Goal: Transaction & Acquisition: Purchase product/service

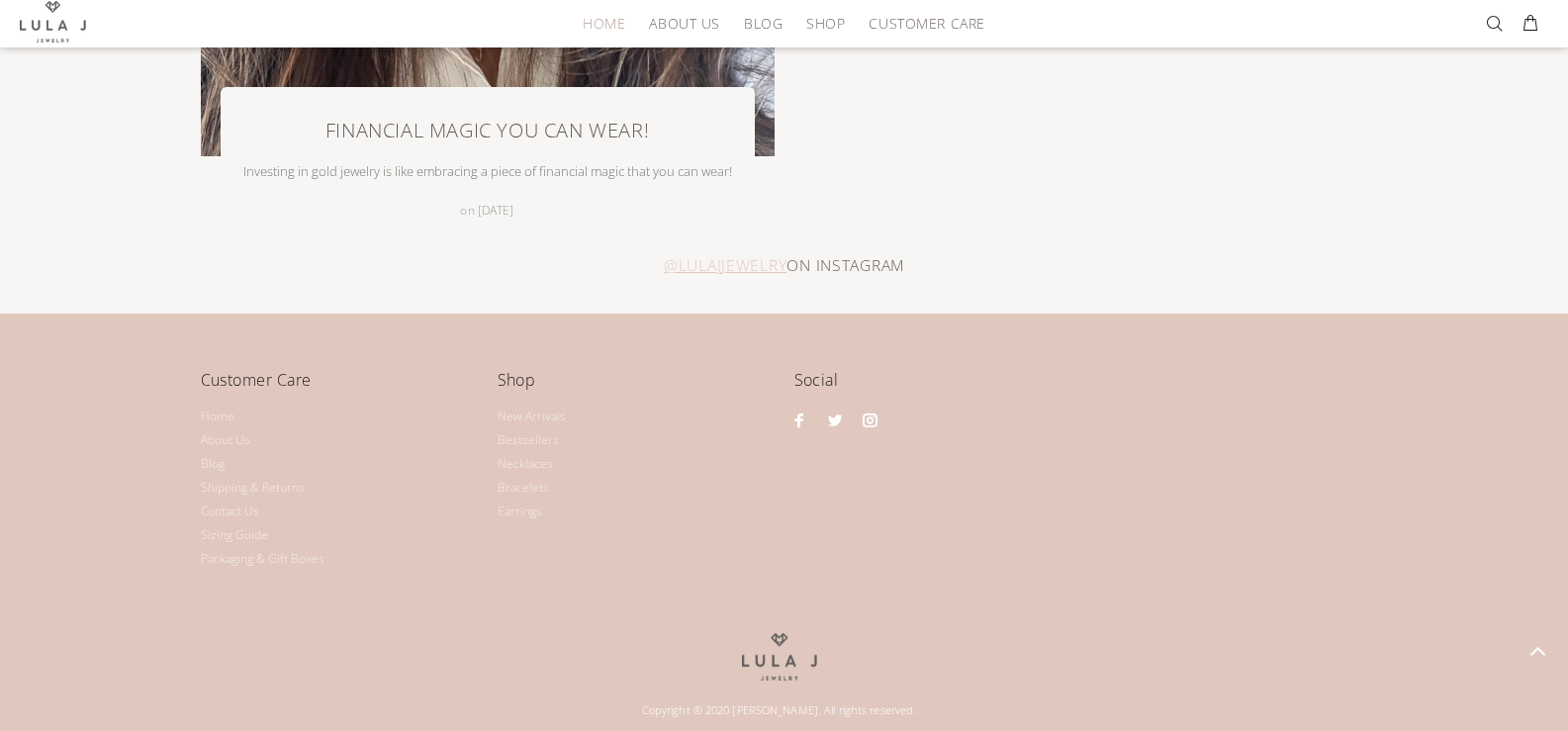
scroll to position [4743, 0]
click at [536, 499] on link "Earrings" at bounding box center [519, 511] width 45 height 24
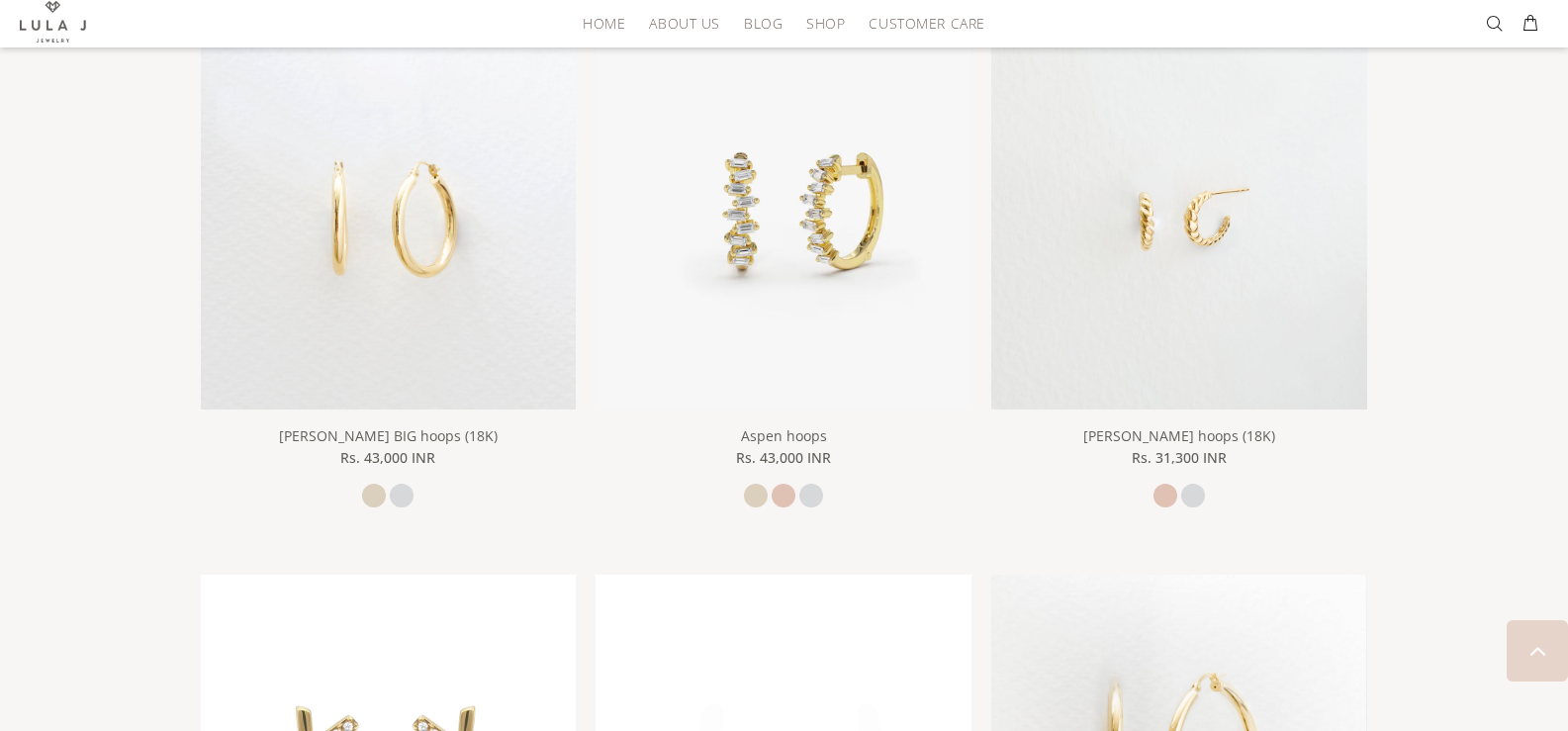
scroll to position [2573, 0]
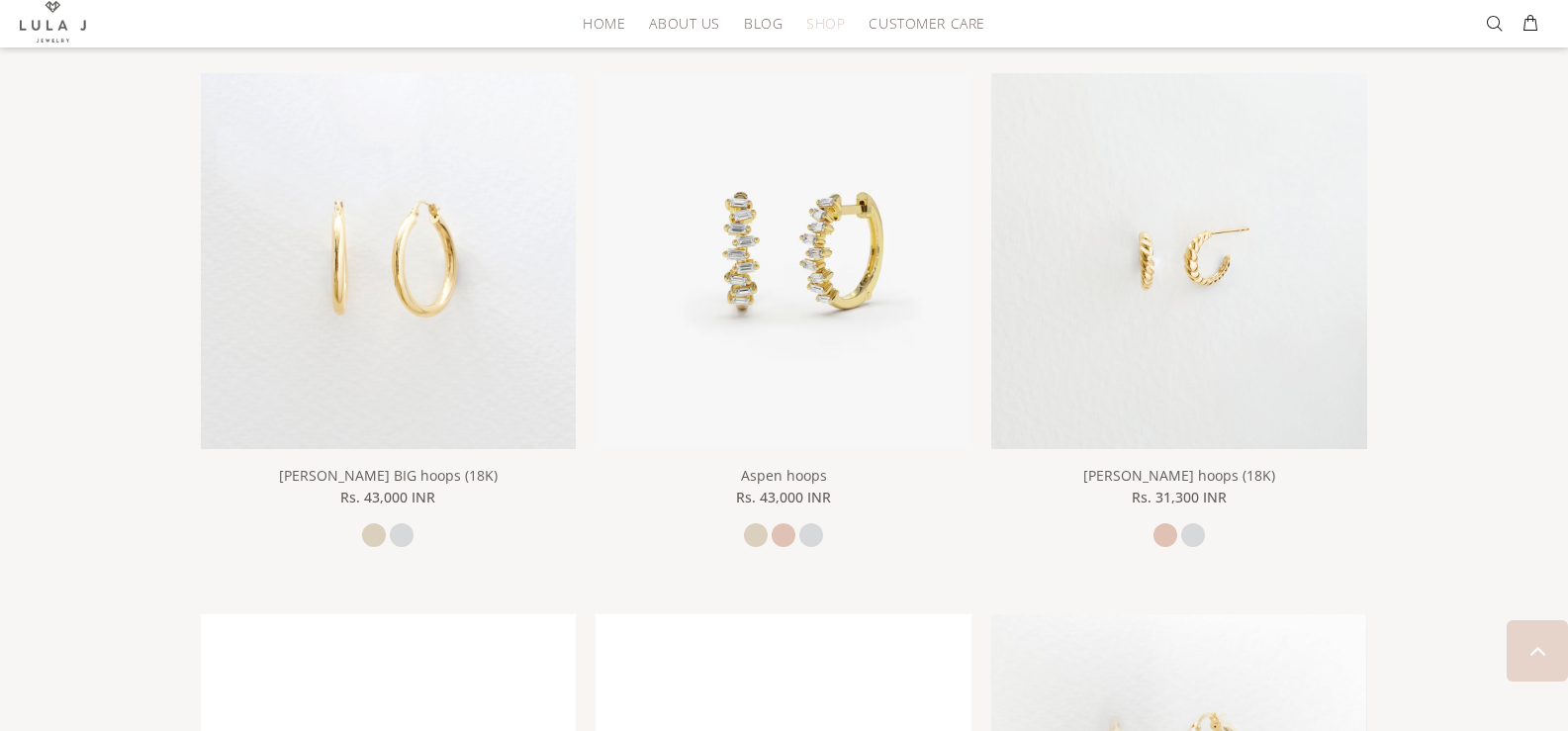
click at [820, 27] on span "Shop" at bounding box center [825, 23] width 39 height 15
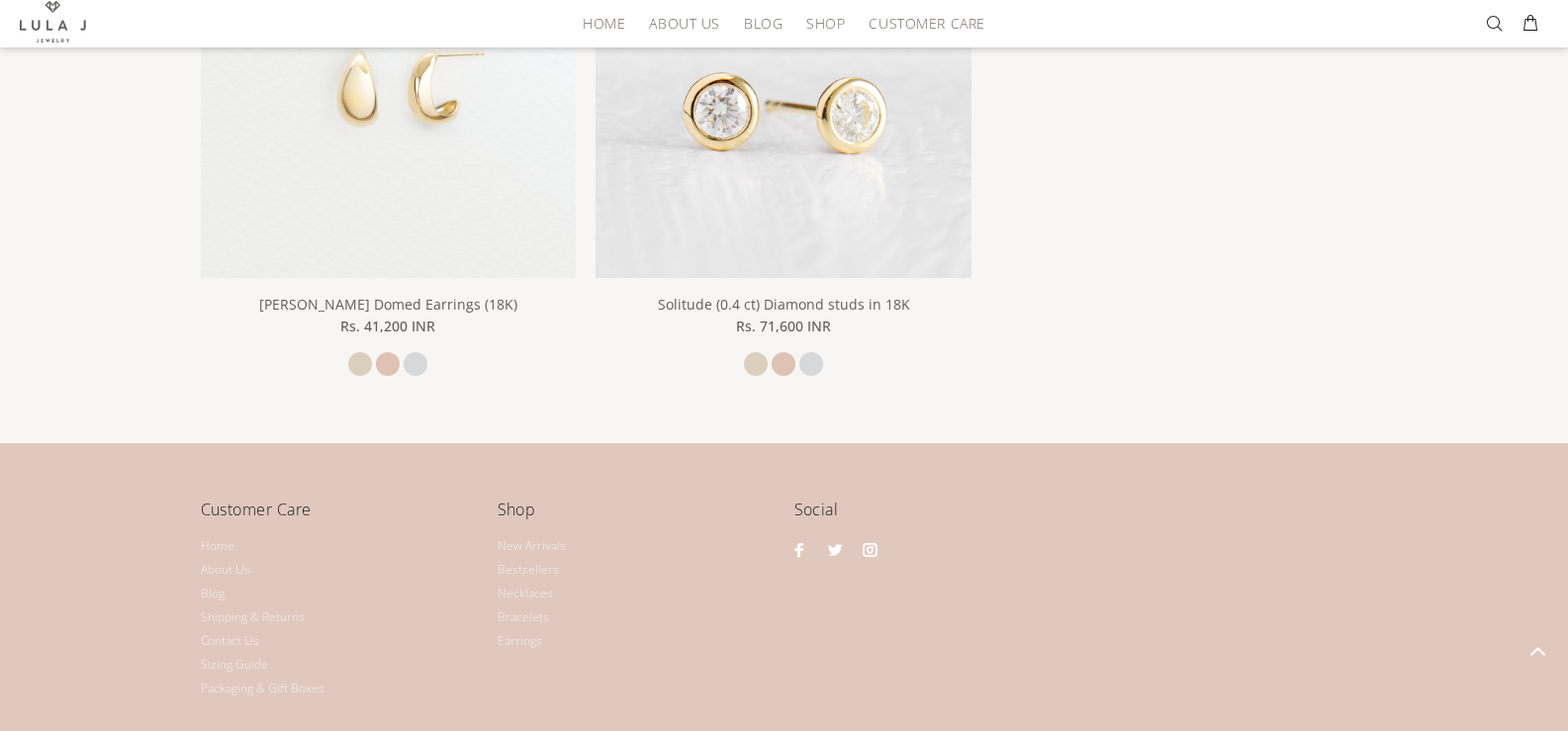
scroll to position [3957, 0]
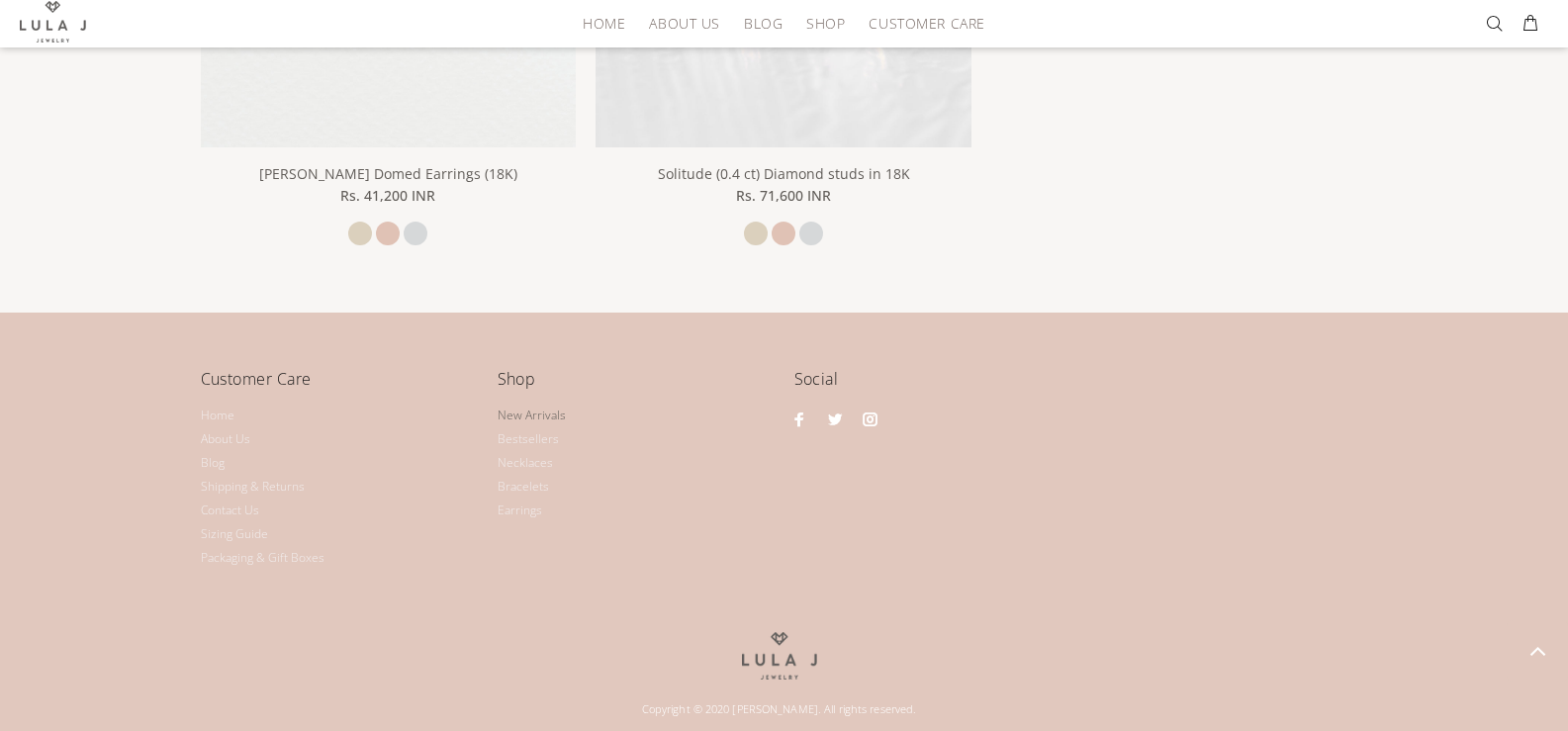
click at [512, 404] on link "New Arrivals" at bounding box center [531, 416] width 68 height 24
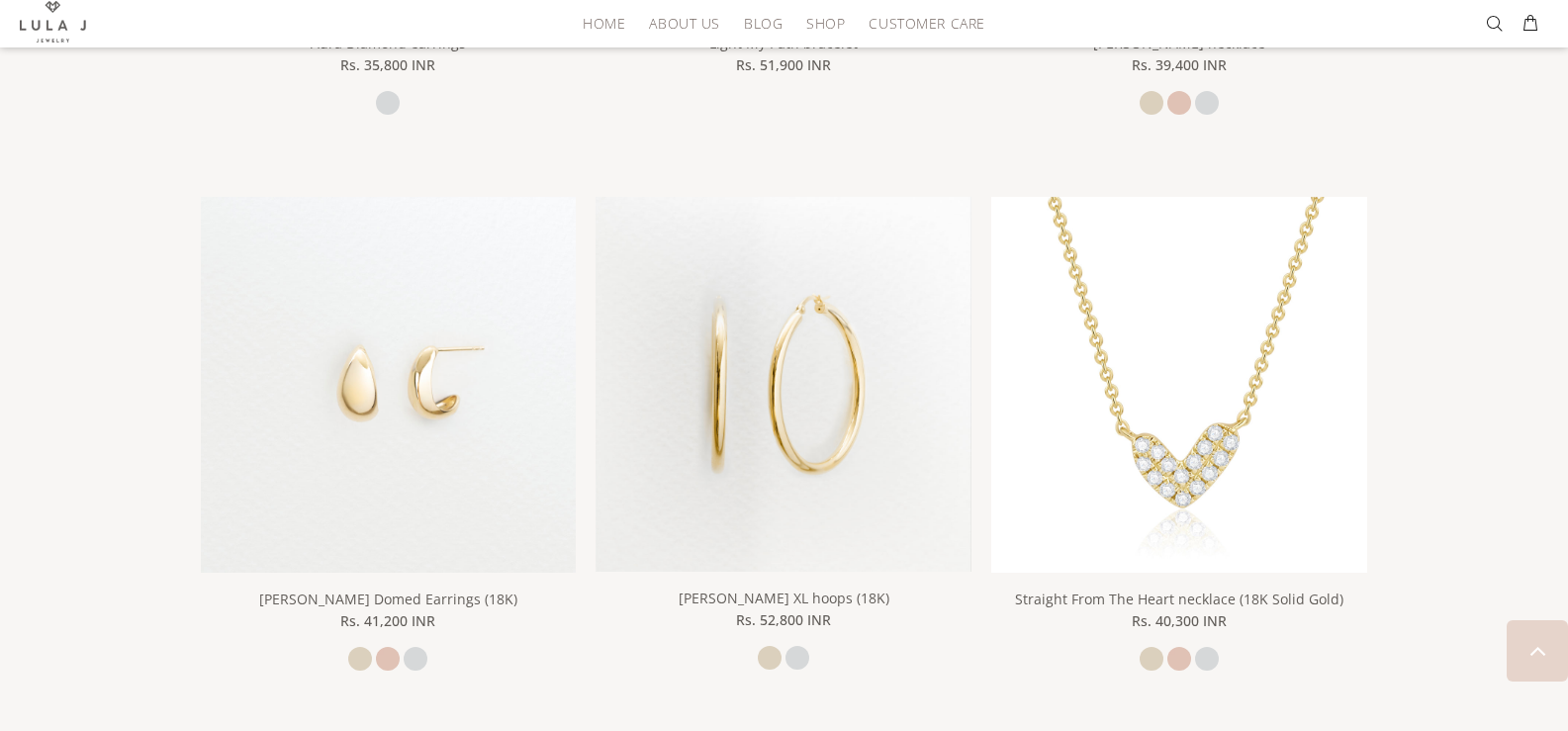
scroll to position [251, 0]
